Goal: Task Accomplishment & Management: Complete application form

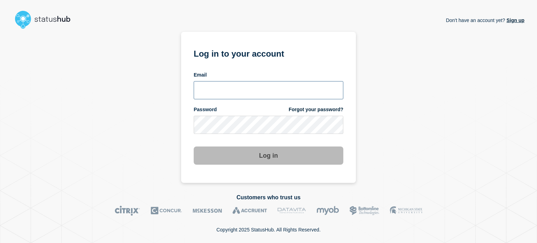
click at [199, 93] on input "email input" at bounding box center [269, 90] width 150 height 18
type input "[EMAIL_ADDRESS][DOMAIN_NAME]"
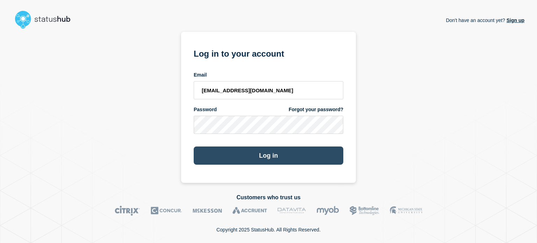
click at [212, 158] on button "Log in" at bounding box center [269, 155] width 150 height 18
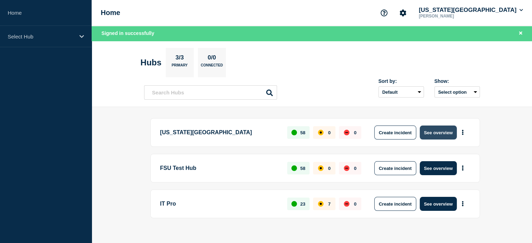
click at [450, 130] on button "See overview" at bounding box center [438, 133] width 37 height 14
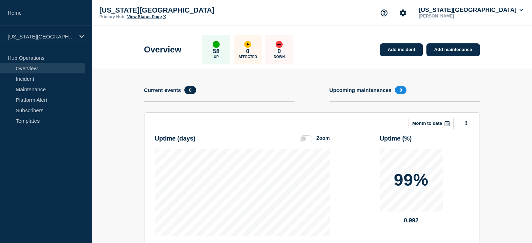
click at [149, 16] on link "View Status Page" at bounding box center [146, 16] width 39 height 5
click at [27, 93] on link "Maintenance" at bounding box center [42, 89] width 85 height 10
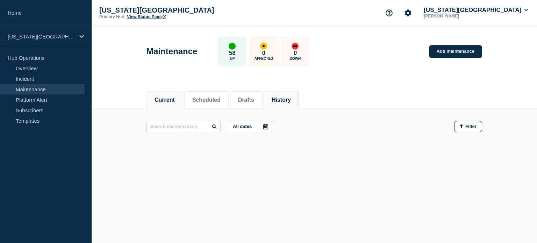
click at [291, 101] on button "History" at bounding box center [281, 100] width 19 height 6
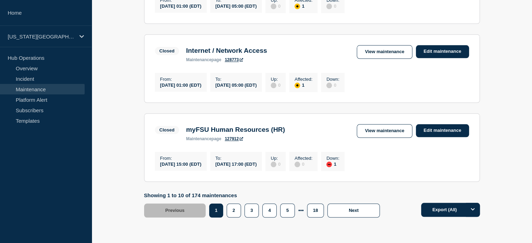
scroll to position [801, 0]
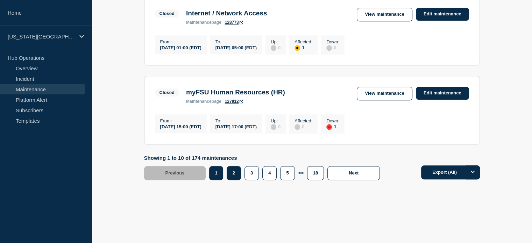
click at [231, 175] on button "2" at bounding box center [234, 173] width 14 height 14
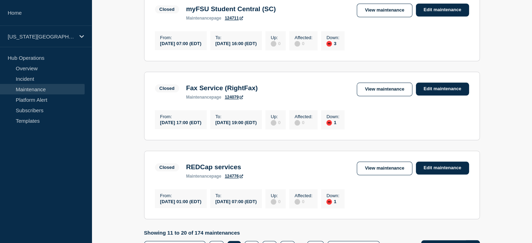
scroll to position [688, 0]
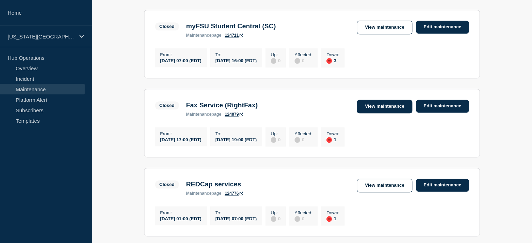
click at [370, 113] on link "View maintenance" at bounding box center [384, 107] width 55 height 14
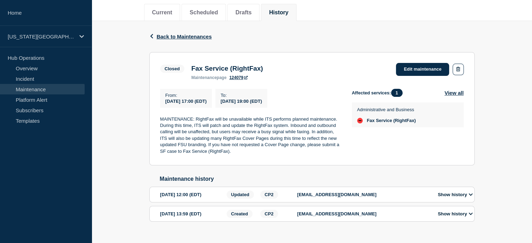
scroll to position [96, 0]
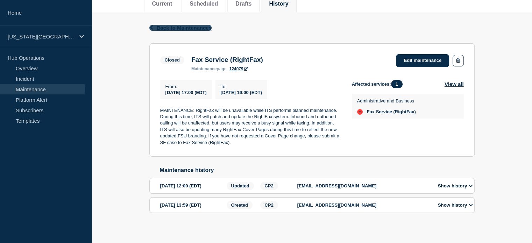
click at [150, 26] on icon "button" at bounding box center [151, 27] width 5 height 5
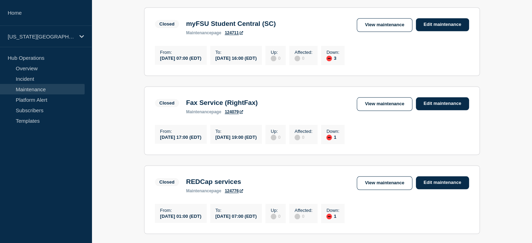
scroll to position [801, 0]
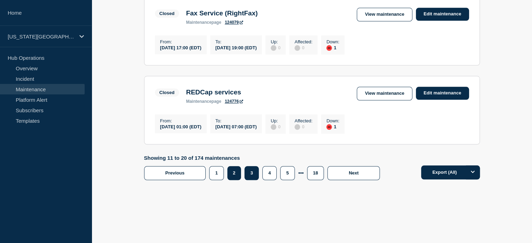
click at [251, 172] on button "3" at bounding box center [251, 173] width 14 height 14
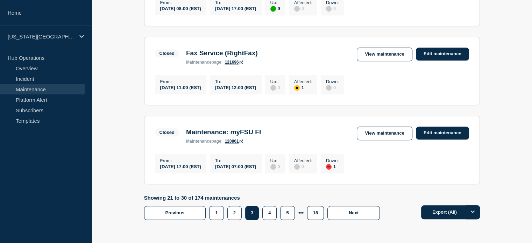
scroll to position [714, 0]
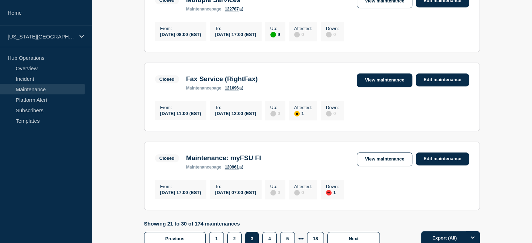
click at [369, 87] on link "View maintenance" at bounding box center [384, 80] width 55 height 14
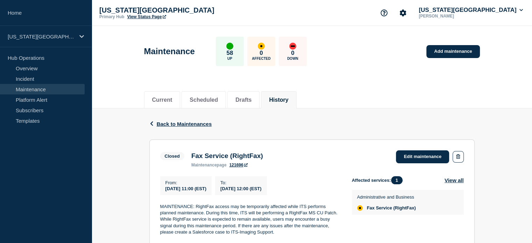
scroll to position [77, 0]
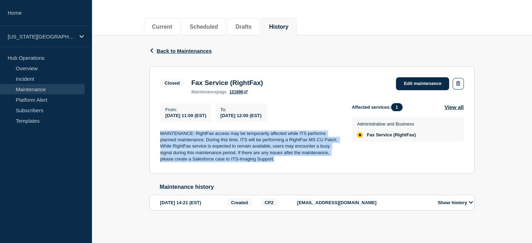
drag, startPoint x: 160, startPoint y: 132, endPoint x: 284, endPoint y: 160, distance: 126.6
click at [284, 160] on p "MAINTENANCE: RightFax access may be temporarily affected while ITS performs pla…" at bounding box center [250, 146] width 180 height 32
copy p "MAINTENANCE: RightFax access may be temporarily affected while ITS performs pla…"
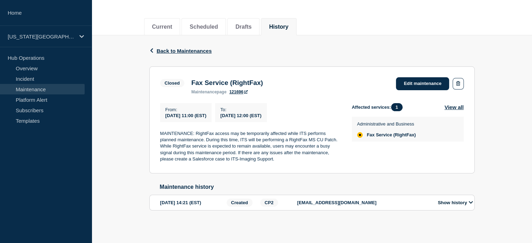
click at [193, 80] on h3 "Fax Service (RightFax)" at bounding box center [227, 83] width 72 height 8
drag, startPoint x: 193, startPoint y: 78, endPoint x: 237, endPoint y: 78, distance: 43.7
click at [237, 79] on h3 "Fax Service (RightFax)" at bounding box center [227, 83] width 72 height 8
click at [210, 79] on h3 "Fax Service (RightFax)" at bounding box center [227, 83] width 72 height 8
drag, startPoint x: 192, startPoint y: 79, endPoint x: 274, endPoint y: 78, distance: 81.8
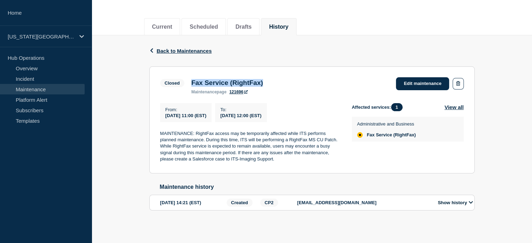
click at [266, 79] on div "Fax Service (RightFax) maintenance page 121696" at bounding box center [227, 86] width 79 height 15
copy h3 "Fax Service (RightFax)"
click at [153, 48] on icon "button" at bounding box center [151, 50] width 5 height 5
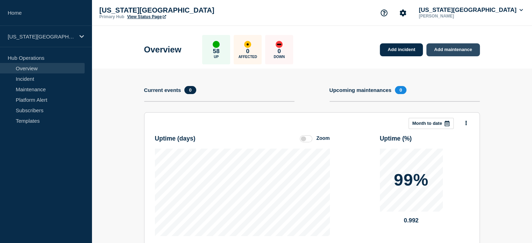
click at [464, 48] on link "Add maintenance" at bounding box center [452, 49] width 53 height 13
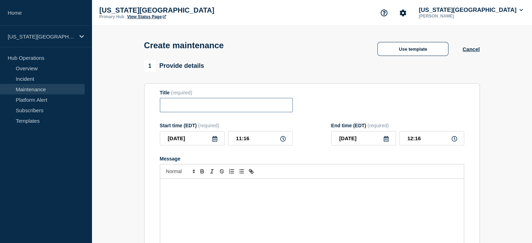
click at [179, 106] on input "Title" at bounding box center [226, 105] width 133 height 14
paste input "Fax Service (RightFax)"
type input "Fax Service (RightFax)"
click at [217, 142] on icon at bounding box center [215, 139] width 6 height 6
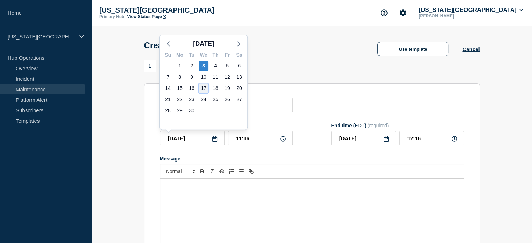
click at [203, 88] on div "17" at bounding box center [204, 88] width 10 height 10
type input "2025-09-17"
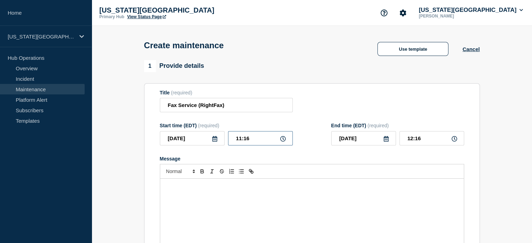
drag, startPoint x: 256, startPoint y: 141, endPoint x: 224, endPoint y: 135, distance: 32.0
click at [224, 135] on div "2025-09-17 11:16" at bounding box center [226, 138] width 133 height 14
type input "17:00"
click at [412, 142] on input "18:00" at bounding box center [431, 138] width 65 height 14
type input "19:00"
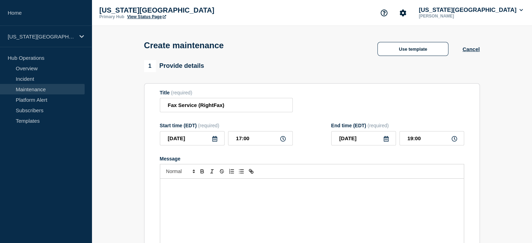
click at [213, 187] on p "Message" at bounding box center [311, 186] width 293 height 6
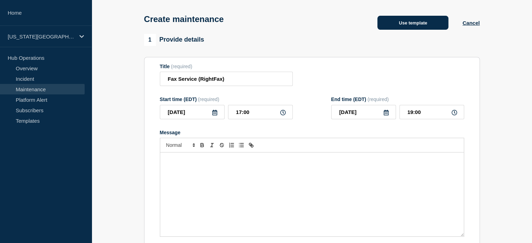
click at [395, 24] on button "Use template" at bounding box center [412, 23] width 71 height 14
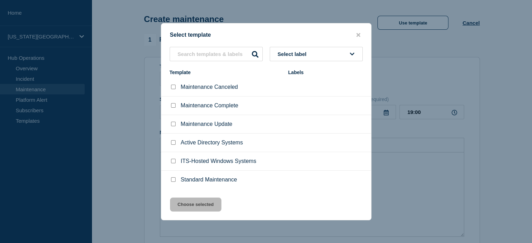
scroll to position [70, 0]
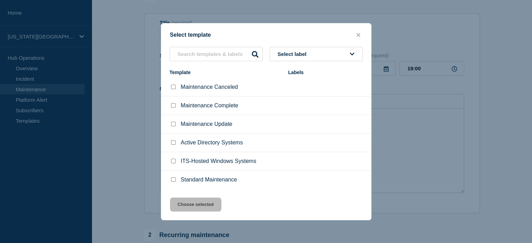
click at [171, 182] on input "Standard Maintenance checkbox" at bounding box center [173, 179] width 5 height 5
checkbox input "true"
click at [183, 206] on button "Choose selected" at bounding box center [195, 205] width 51 height 14
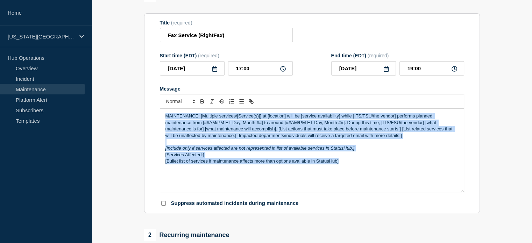
drag, startPoint x: 164, startPoint y: 117, endPoint x: 398, endPoint y: 186, distance: 243.2
click at [398, 186] on div "MAINTENANCE: [Multiple services/[Service(s)]] at [location] will be [service av…" at bounding box center [311, 151] width 303 height 84
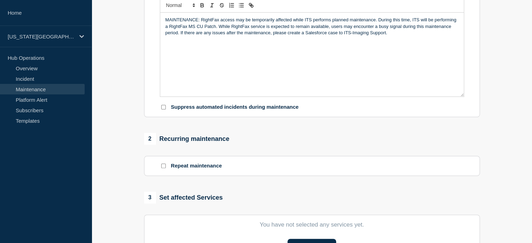
scroll to position [236, 0]
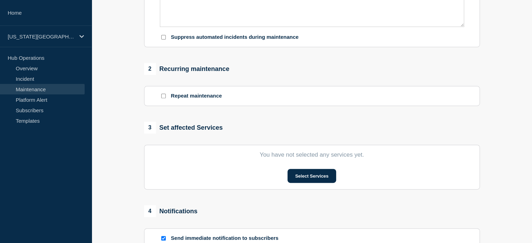
click at [162, 38] on input "Suppress automated incidents during maintenance" at bounding box center [163, 37] width 5 height 5
checkbox input "true"
click at [317, 182] on button "Select Services" at bounding box center [311, 176] width 49 height 14
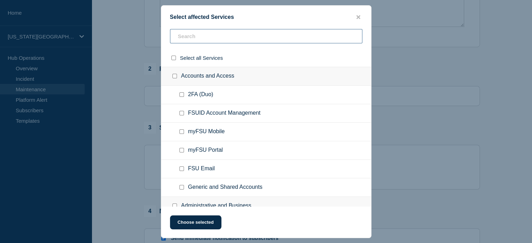
click at [193, 33] on input "text" at bounding box center [266, 36] width 192 height 14
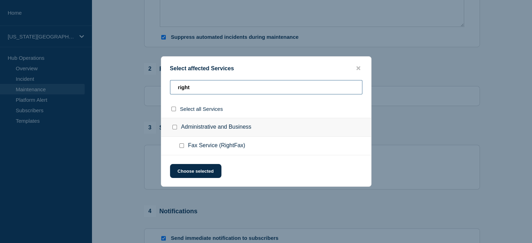
type input "right"
click at [181, 146] on input "Fax Service (RightFax) checkbox" at bounding box center [181, 145] width 5 height 5
checkbox input "true"
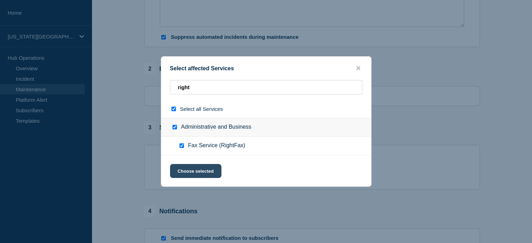
click at [192, 173] on button "Choose selected" at bounding box center [195, 171] width 51 height 14
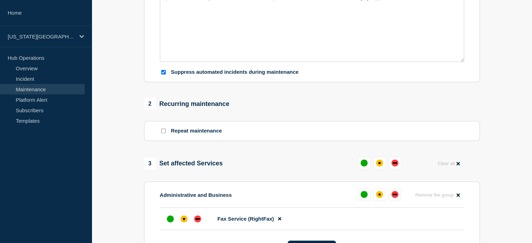
scroll to position [253, 0]
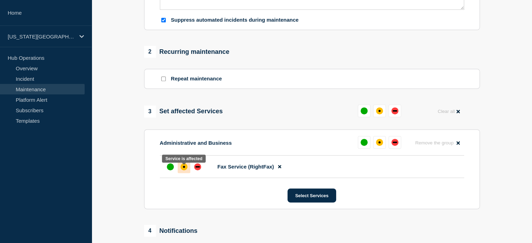
click at [179, 173] on div at bounding box center [184, 166] width 13 height 13
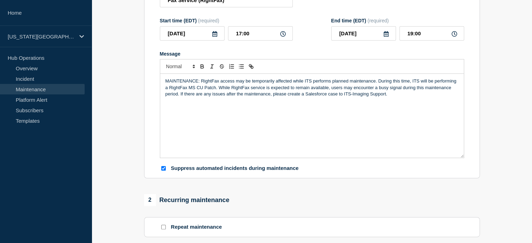
scroll to position [87, 0]
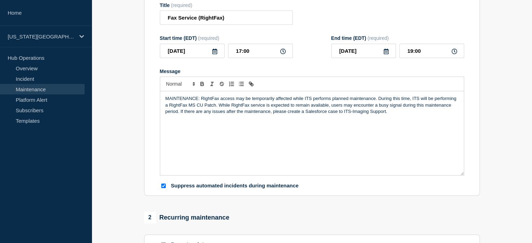
click at [201, 102] on p "MAINTENANCE: RightFax access may be temporarily affected while ITS performs pla…" at bounding box center [311, 104] width 293 height 19
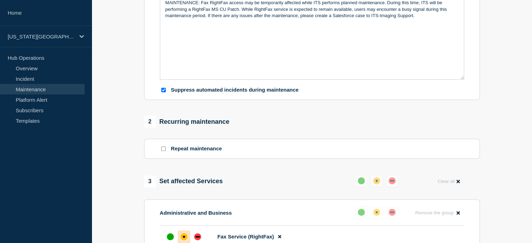
scroll to position [61, 0]
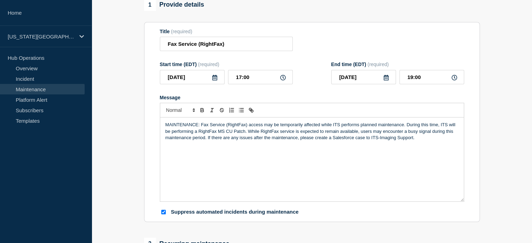
click at [359, 141] on p "MAINTENANCE: Fax Service (RightFax) access may be temporarily affected while IT…" at bounding box center [311, 131] width 293 height 19
click at [180, 144] on div "MAINTENANCE: Fax Service (RightFax) access may be temporarily affected while IT…" at bounding box center [311, 159] width 303 height 84
click at [367, 141] on p "MAINTENANCE: Fax Service (RightFax) access may be temporarily affected while IT…" at bounding box center [311, 131] width 293 height 19
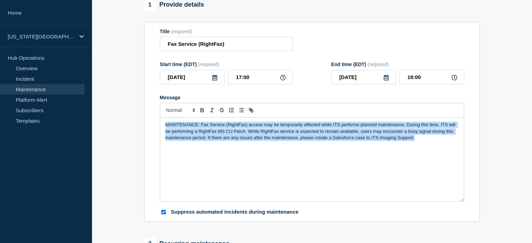
drag, startPoint x: 417, startPoint y: 141, endPoint x: 152, endPoint y: 119, distance: 265.3
click at [152, 119] on section "Title (required) Fax Service (RightFax) Start time (EDT) (required) 2025-09-17 …" at bounding box center [312, 122] width 336 height 200
copy p "MAINTENANCE: Fax Service (RightFax) access may be temporarily affected while IT…"
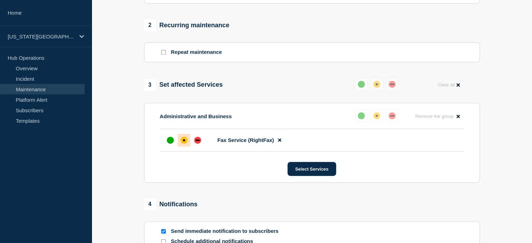
click at [123, 134] on section "1 Provide details Title (required) Fax Service (RightFax) Start time (EDT) (req…" at bounding box center [312, 41] width 440 height 522
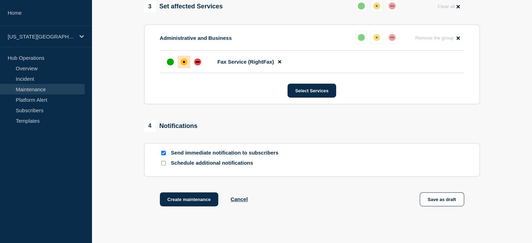
click at [163, 155] on input "Send immediate notification to subscribers" at bounding box center [163, 153] width 5 height 5
checkbox input "false"
click at [163, 165] on input "Schedule additional notifications" at bounding box center [163, 163] width 5 height 5
checkbox input "true"
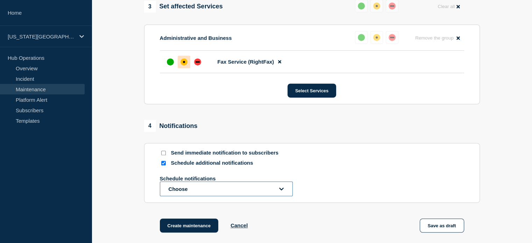
click at [192, 185] on button "Choose" at bounding box center [226, 188] width 133 height 15
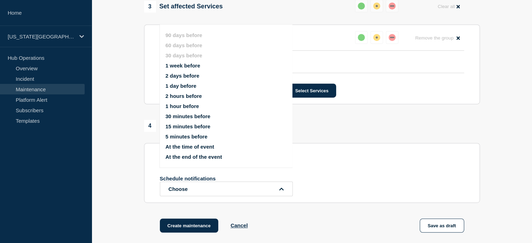
click at [180, 66] on button "1 week before" at bounding box center [182, 66] width 35 height 6
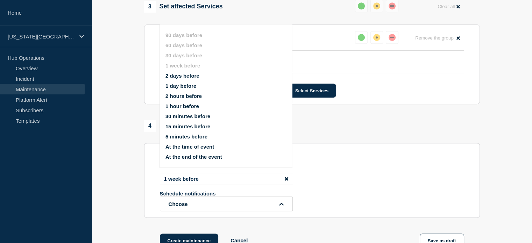
click at [186, 75] on button "2 days before" at bounding box center [182, 76] width 34 height 6
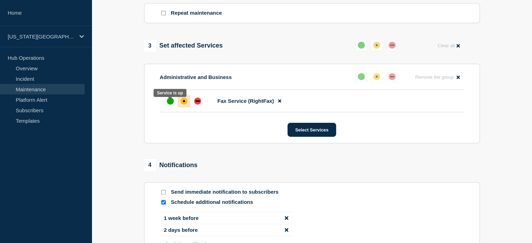
scroll to position [450, 0]
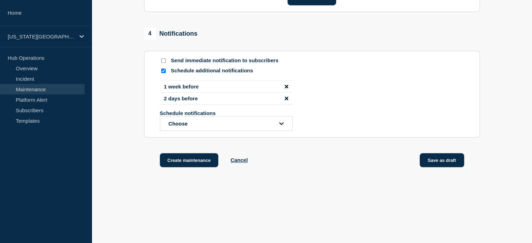
click at [441, 167] on button "Save as draft" at bounding box center [442, 160] width 44 height 14
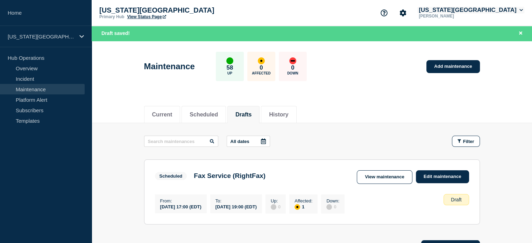
click at [499, 9] on button "Florida State University" at bounding box center [470, 10] width 107 height 7
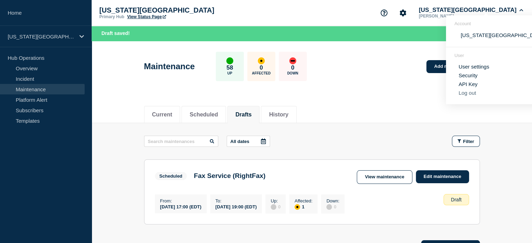
click at [471, 92] on button "Log out" at bounding box center [466, 93] width 17 height 6
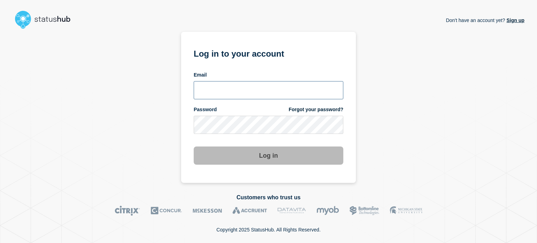
click at [208, 88] on input "email input" at bounding box center [269, 90] width 150 height 18
type input "dcarraway@fsu.edu"
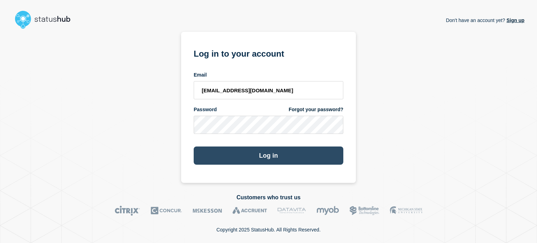
click at [216, 159] on button "Log in" at bounding box center [269, 155] width 150 height 18
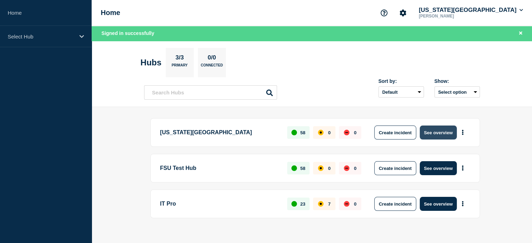
click at [432, 135] on button "See overview" at bounding box center [438, 133] width 37 height 14
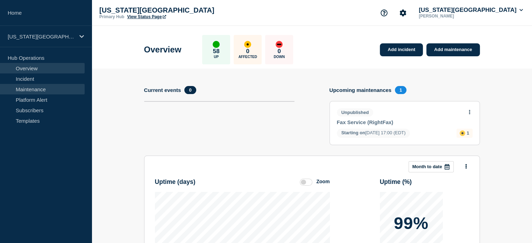
click at [36, 88] on link "Maintenance" at bounding box center [42, 89] width 85 height 10
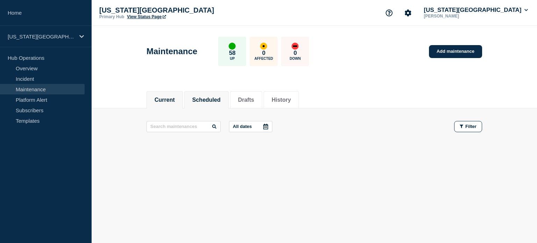
click at [221, 102] on button "Scheduled" at bounding box center [206, 100] width 28 height 6
click at [254, 97] on button "Drafts" at bounding box center [246, 100] width 16 height 6
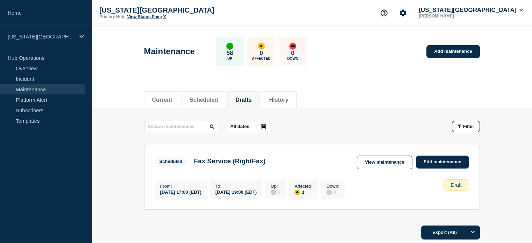
scroll to position [60, 0]
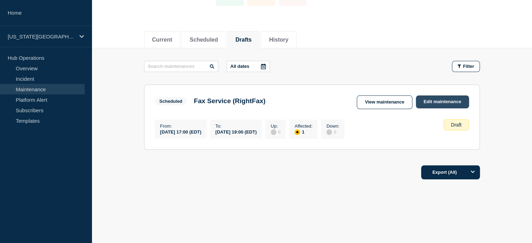
click at [438, 101] on link "Edit maintenance" at bounding box center [442, 101] width 53 height 13
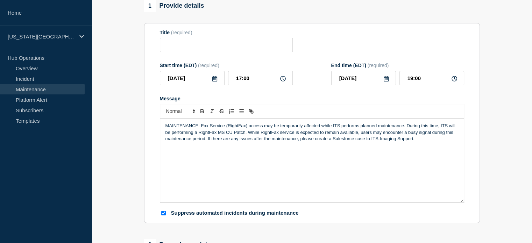
type input "Fax Service (RightFax)"
type input "2025-09-17"
type input "17:00"
type input "2025-09-17"
type input "19:00"
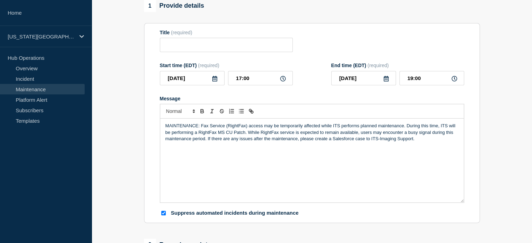
checkbox input "true"
checkbox input "false"
checkbox input "true"
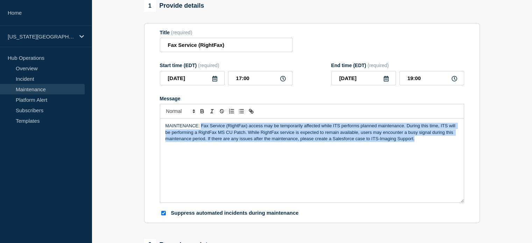
drag, startPoint x: 200, startPoint y: 127, endPoint x: 423, endPoint y: 151, distance: 223.9
click at [423, 151] on div "MAINTENANCE: Fax Service (RightFax) access may be temporarily affected while IT…" at bounding box center [311, 161] width 303 height 84
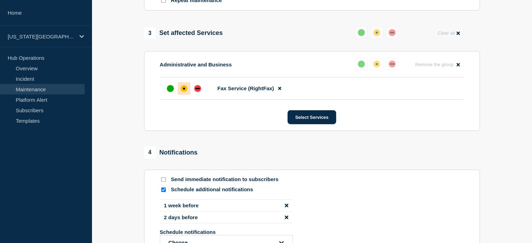
scroll to position [424, 0]
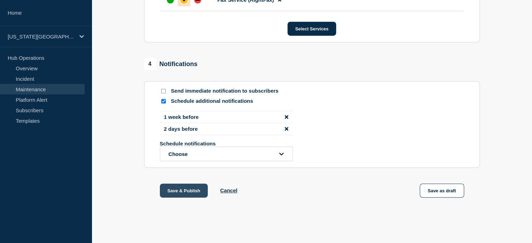
click at [180, 190] on button "Save & Publish" at bounding box center [184, 191] width 48 height 14
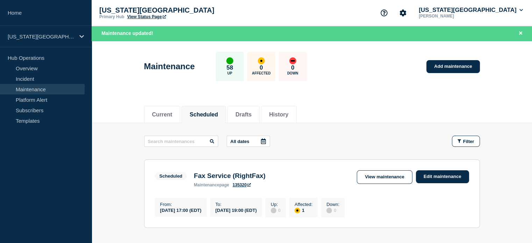
click at [136, 14] on link "View Status Page" at bounding box center [146, 16] width 39 height 5
click at [489, 7] on button "Florida State University" at bounding box center [470, 10] width 107 height 7
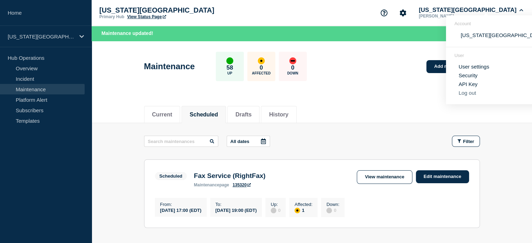
click at [466, 96] on button "Log out" at bounding box center [466, 93] width 17 height 6
